Goal: Task Accomplishment & Management: Manage account settings

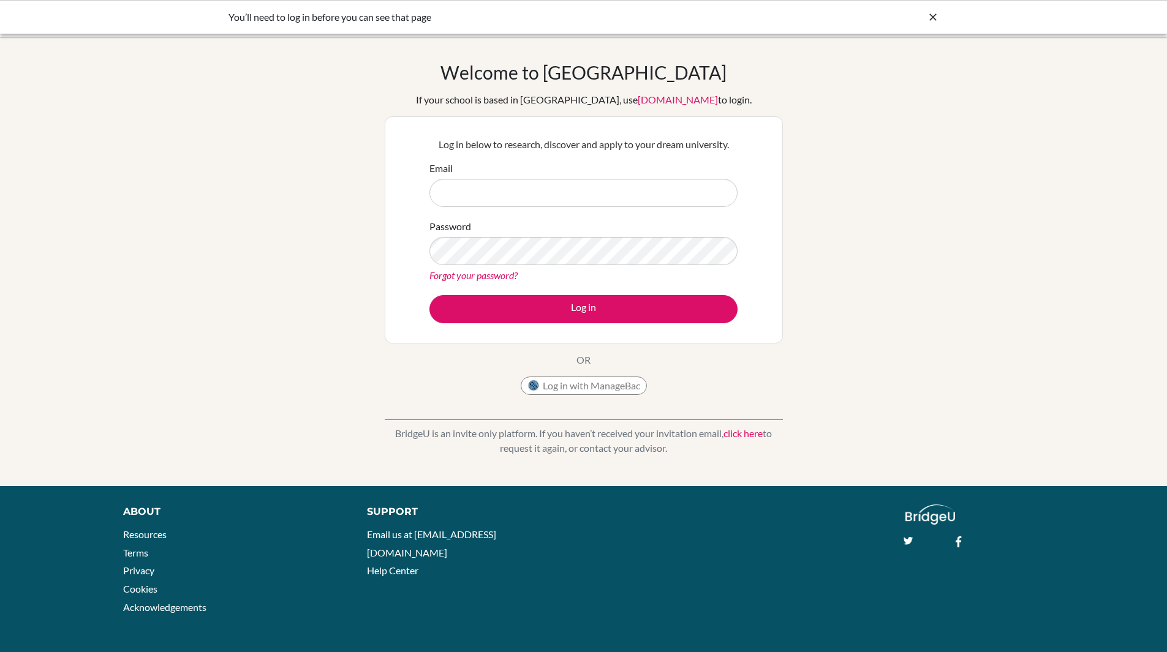
click at [965, 28] on div "You’ll need to log in before you can see that page" at bounding box center [583, 17] width 1167 height 34
click at [937, 15] on icon at bounding box center [933, 17] width 12 height 12
click at [538, 194] on input "Email" at bounding box center [583, 193] width 308 height 28
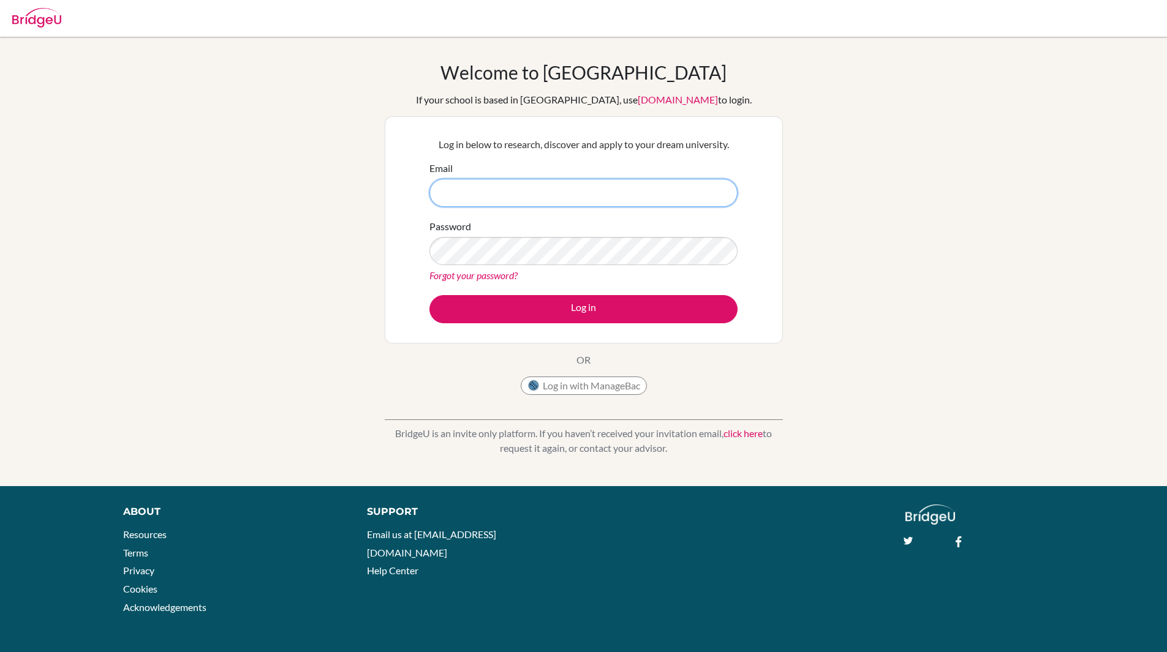
type input "[EMAIL_ADDRESS][DOMAIN_NAME]"
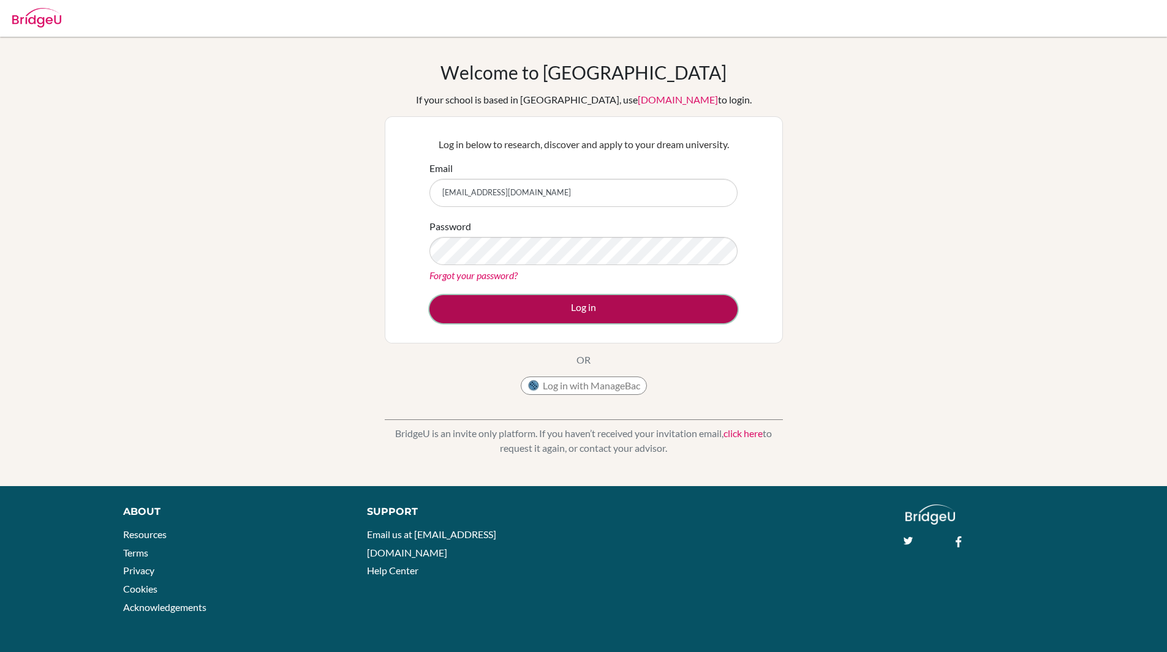
click at [568, 303] on button "Log in" at bounding box center [583, 309] width 308 height 28
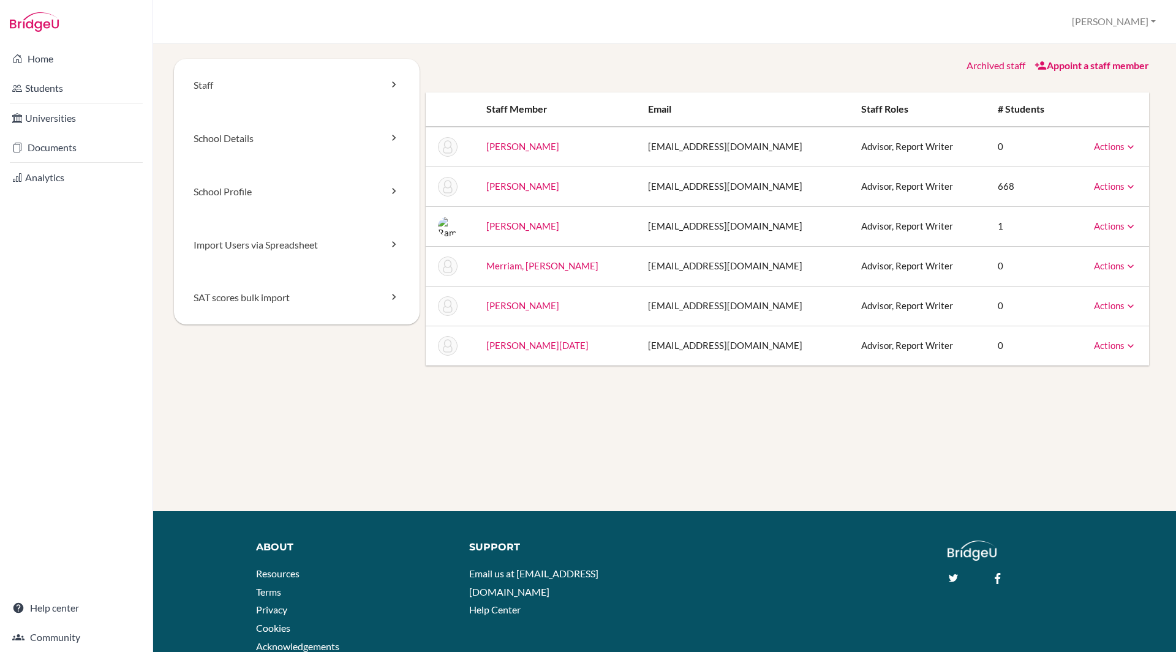
click at [1114, 146] on link "Actions" at bounding box center [1115, 146] width 43 height 11
click at [1085, 202] on link "Archive" at bounding box center [1084, 203] width 104 height 18
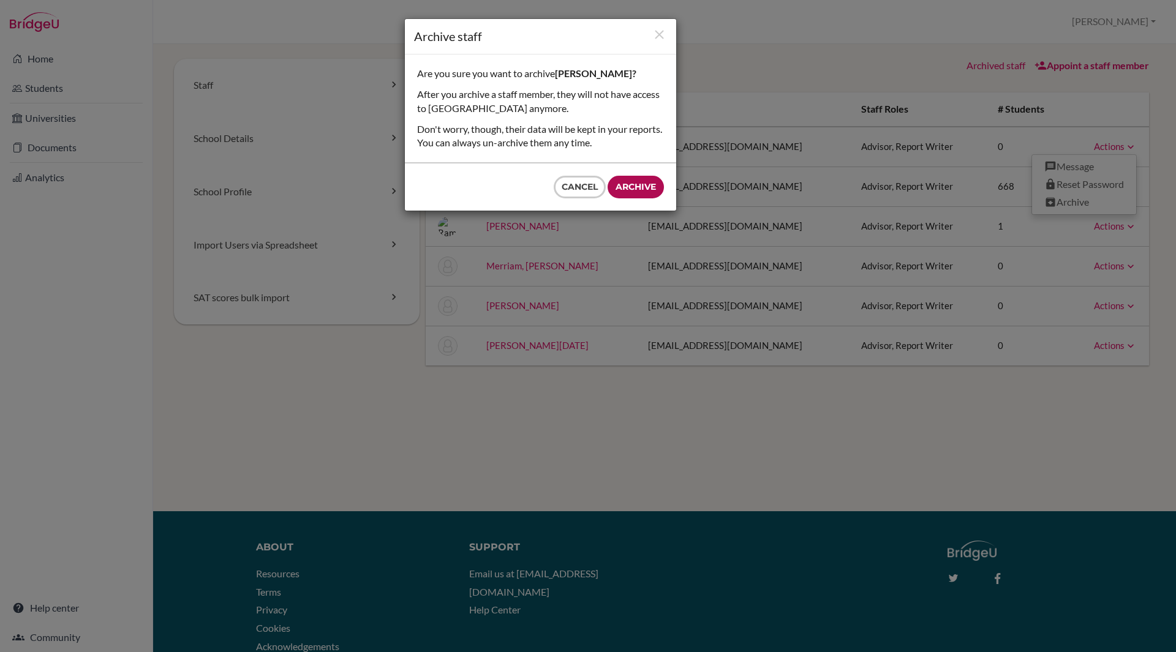
click at [654, 184] on input "Archive" at bounding box center [636, 187] width 56 height 23
type input "Archive"
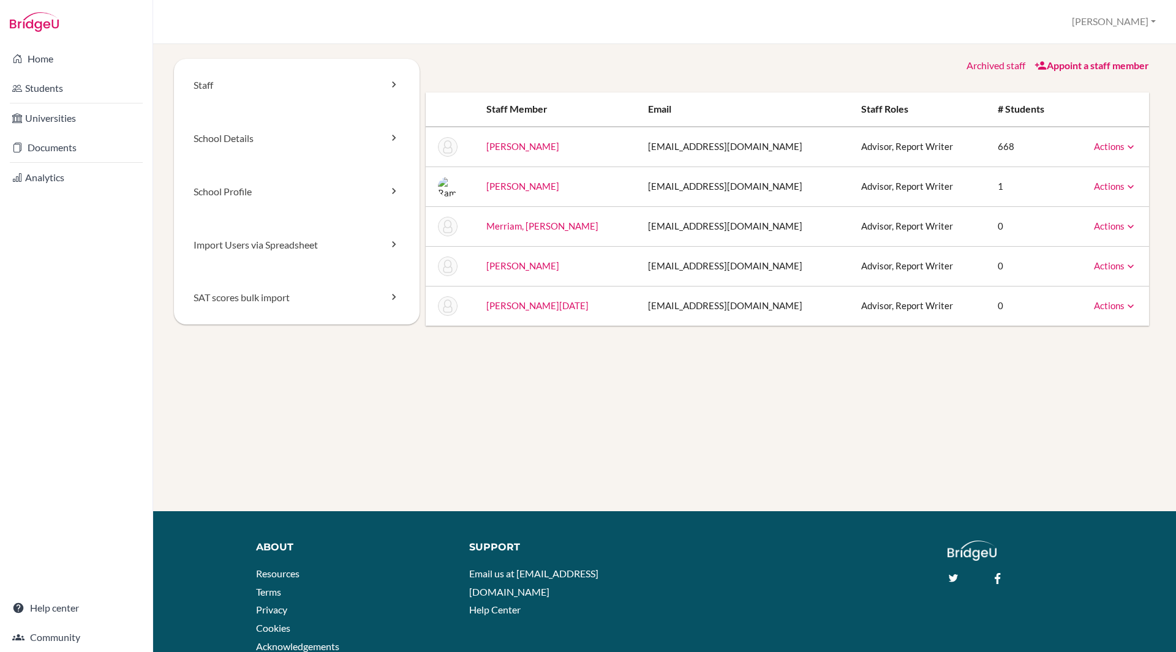
click at [1063, 67] on link "Appoint a staff member" at bounding box center [1092, 65] width 115 height 12
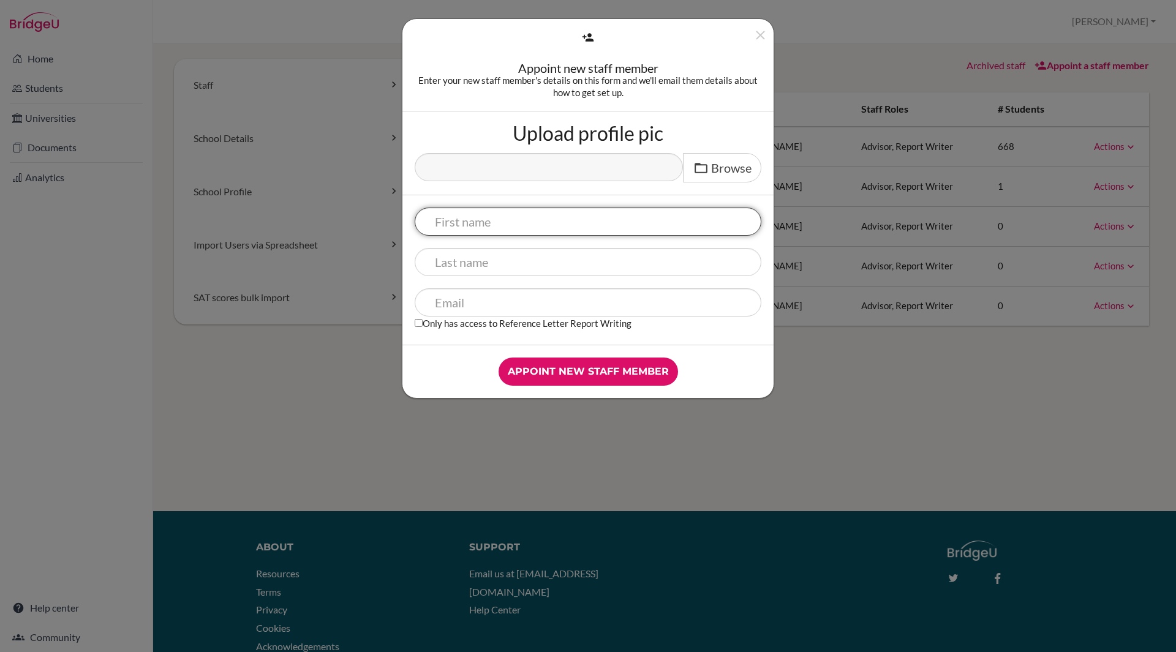
click at [551, 223] on input "text" at bounding box center [588, 222] width 347 height 28
type input "Diego"
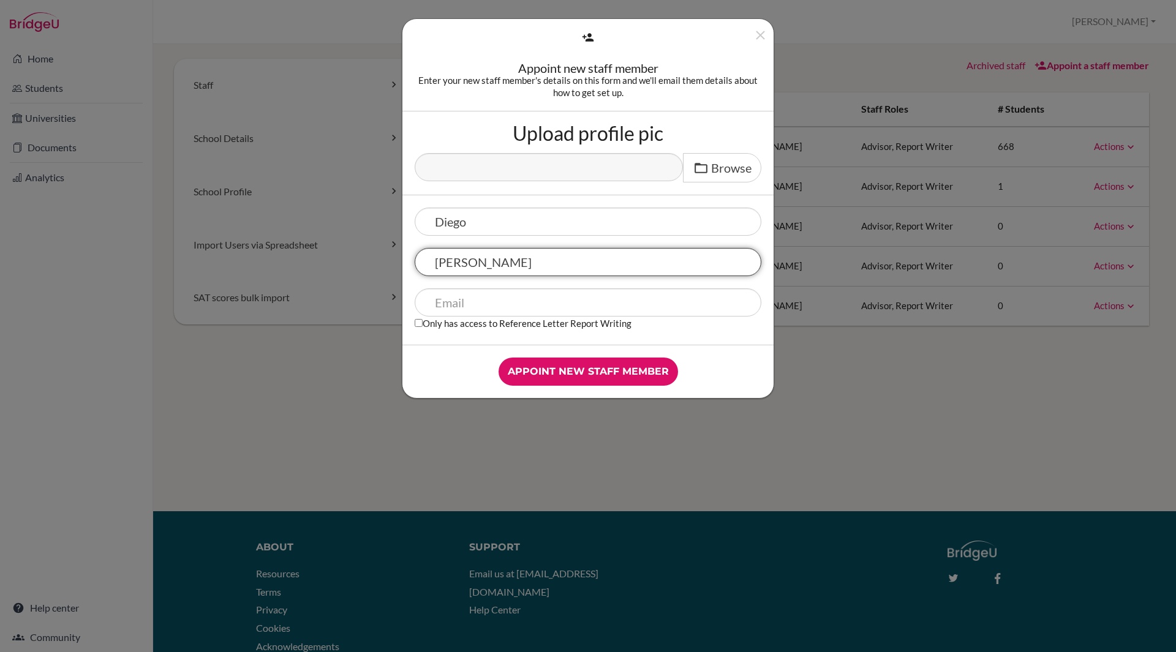
type input "[PERSON_NAME]"
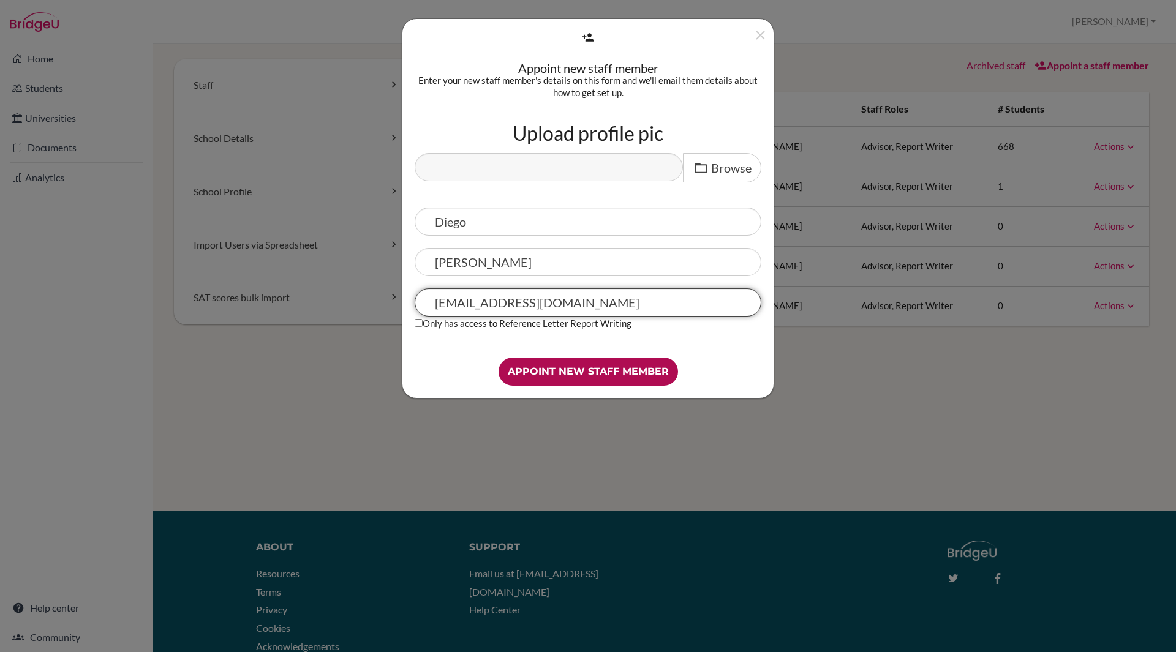
type input "[EMAIL_ADDRESS][DOMAIN_NAME]"
click at [571, 364] on input "Appoint new staff member" at bounding box center [588, 372] width 179 height 28
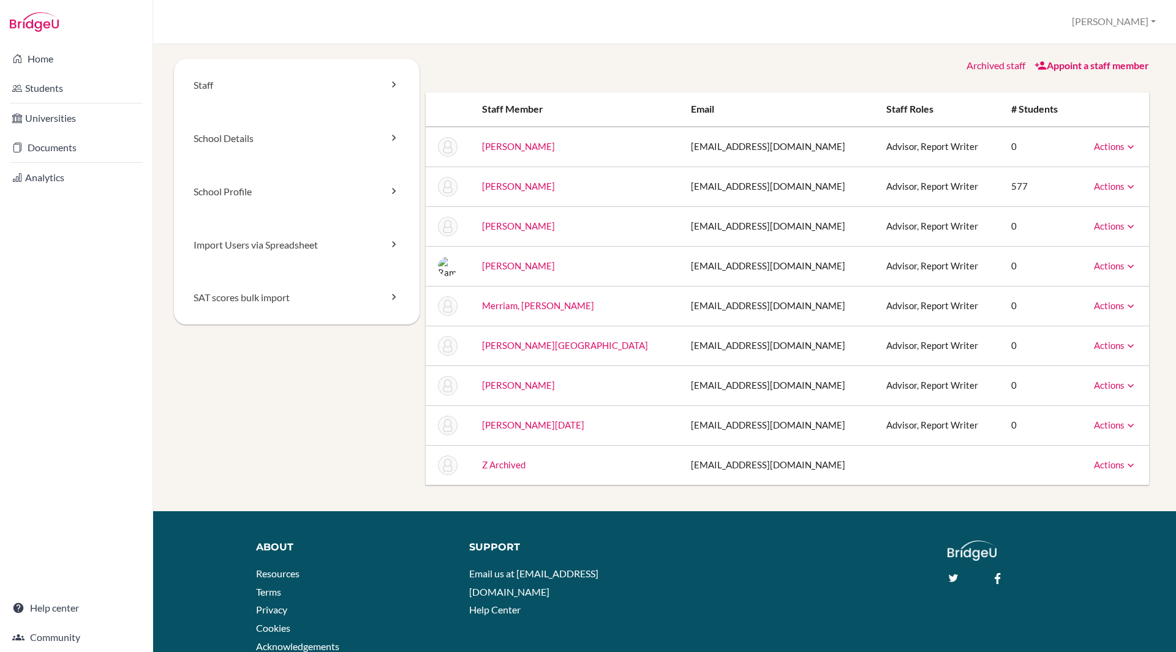
click at [537, 344] on link "[PERSON_NAME][GEOGRAPHIC_DATA]" at bounding box center [565, 345] width 166 height 11
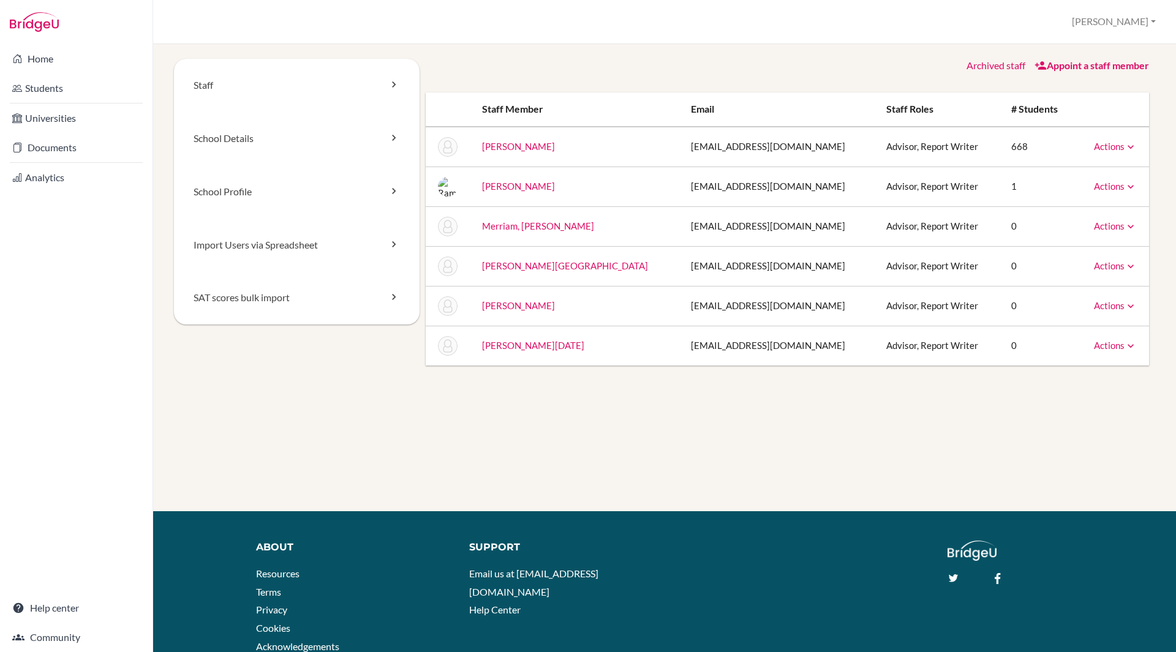
click at [1125, 264] on icon at bounding box center [1131, 266] width 12 height 12
click at [530, 423] on div "Staff School Details School Profile Import Users via Spreadsheet SAT scores bul…" at bounding box center [664, 285] width 993 height 453
click at [1125, 267] on icon at bounding box center [1131, 266] width 12 height 12
click at [1001, 187] on td "1" at bounding box center [1038, 187] width 74 height 40
click at [39, 58] on link "Home" at bounding box center [76, 59] width 148 height 25
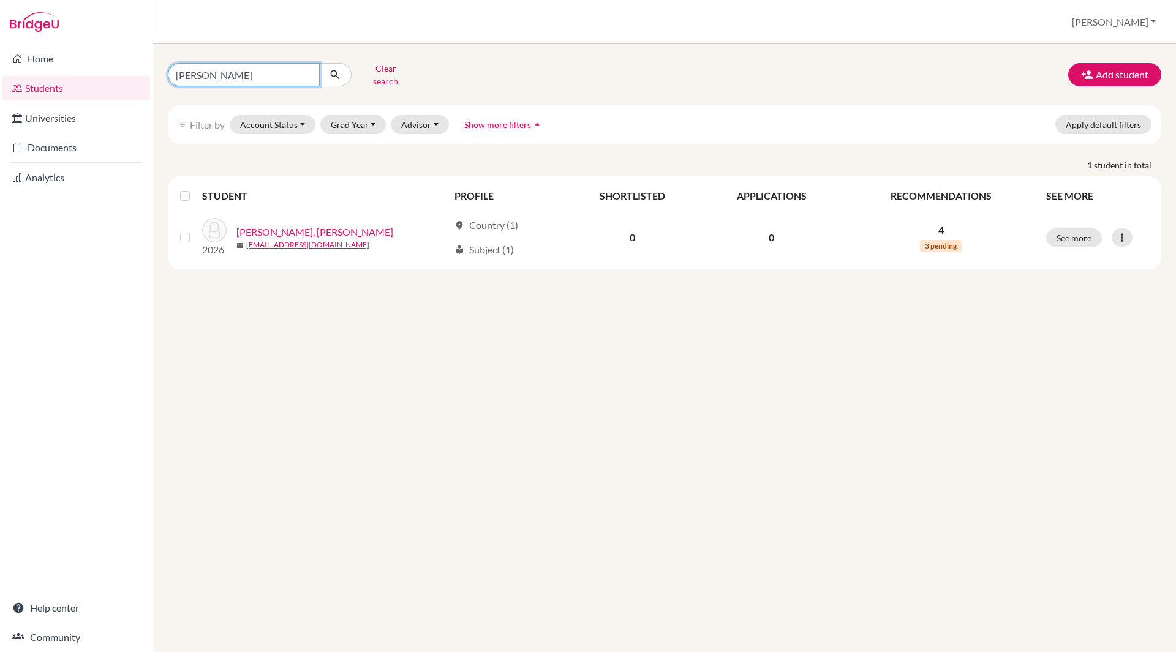
click at [308, 70] on input "celeste" at bounding box center [244, 74] width 152 height 23
type input "lanza"
click button "submit" at bounding box center [335, 74] width 32 height 23
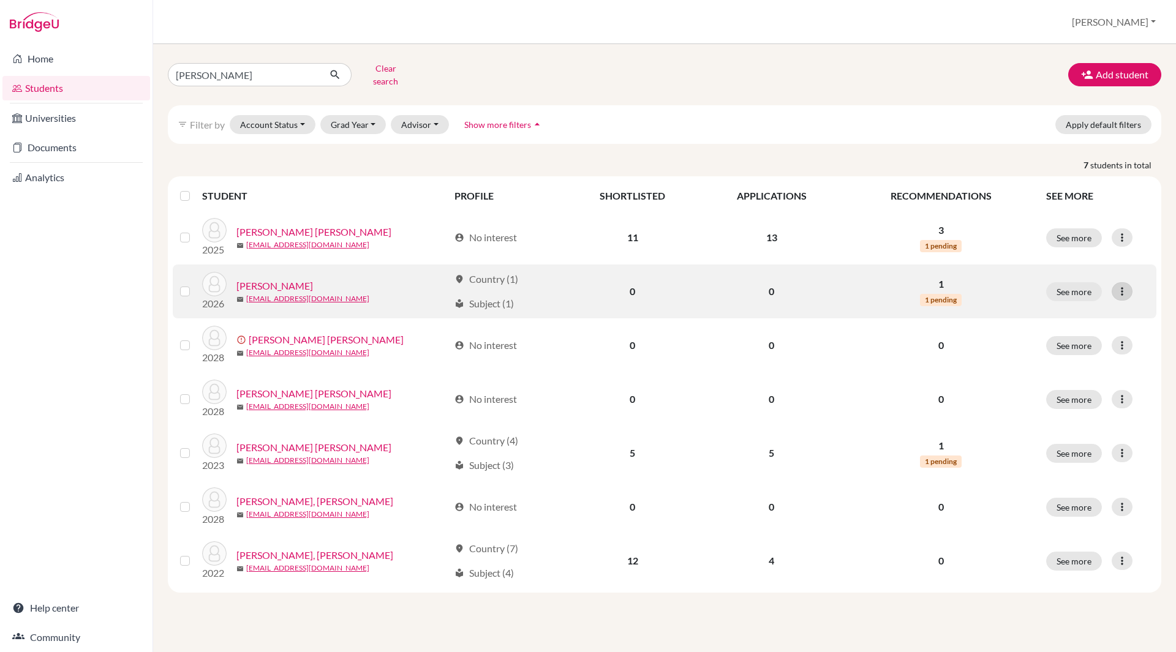
click at [1123, 285] on icon at bounding box center [1122, 291] width 12 height 12
click at [1063, 327] on button "Send Message" at bounding box center [1059, 337] width 97 height 20
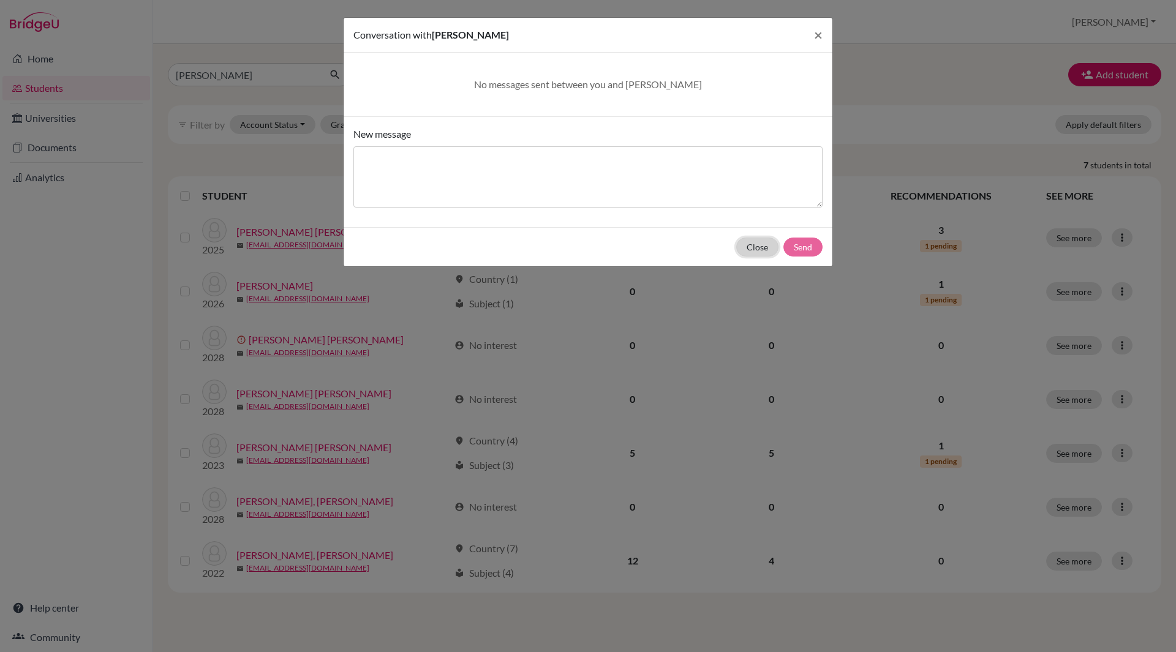
click at [755, 239] on button "Close" at bounding box center [757, 247] width 42 height 19
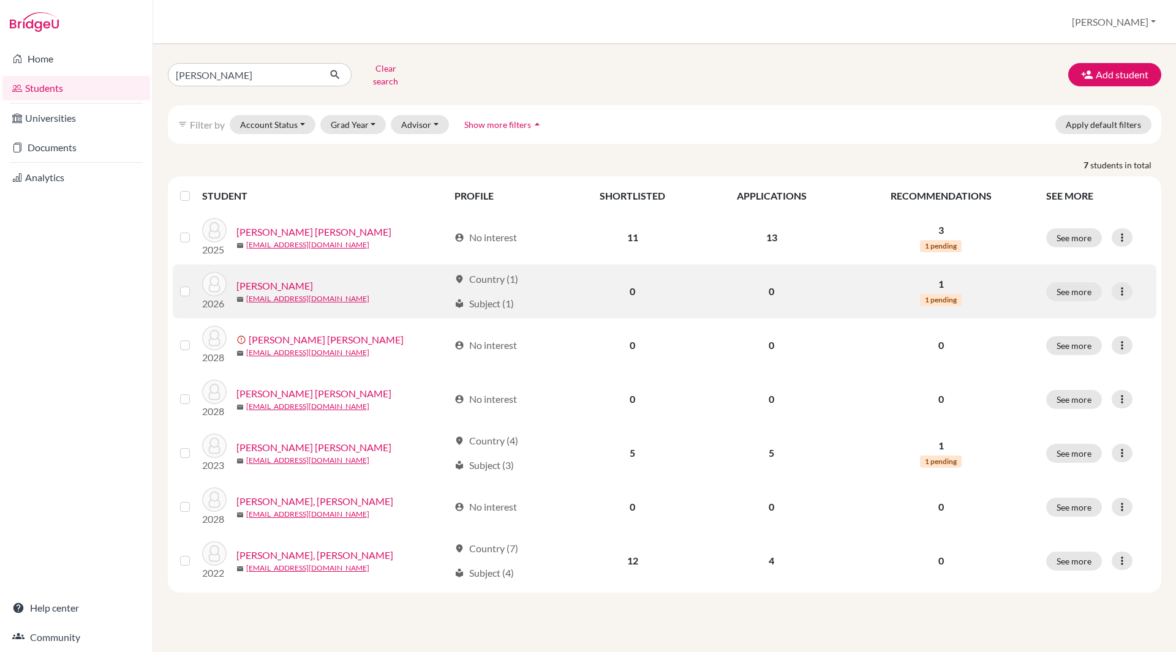
click at [271, 279] on link "Lanza, Alejandra" at bounding box center [274, 286] width 77 height 15
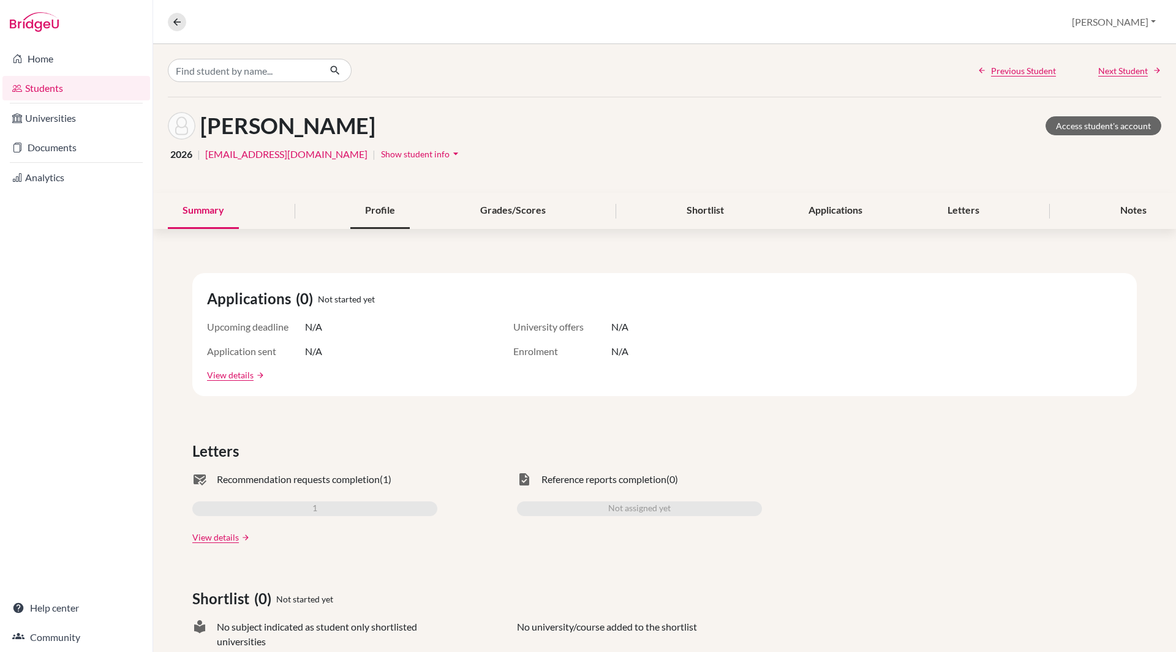
click at [391, 217] on div "Profile" at bounding box center [379, 211] width 59 height 36
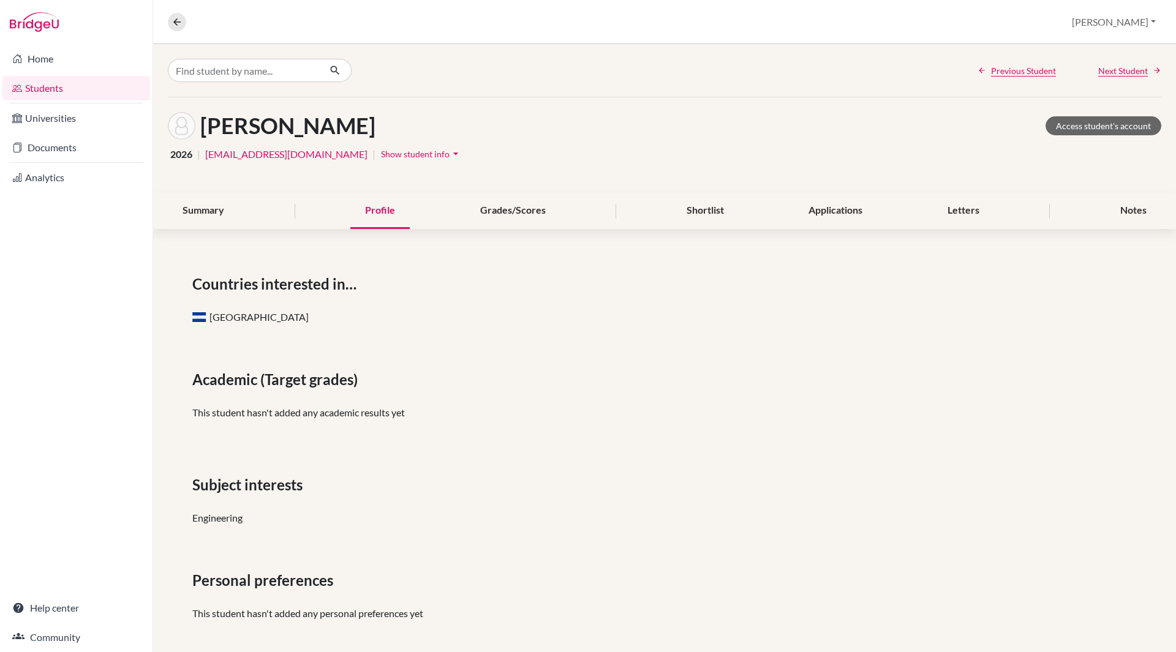
click at [446, 155] on span "Show student info" at bounding box center [415, 154] width 69 height 10
